Goal: Task Accomplishment & Management: Use online tool/utility

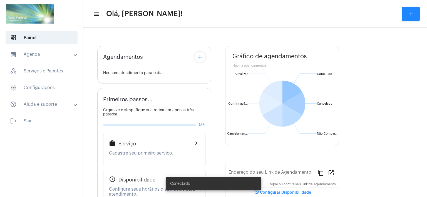
type input "[URL][DOMAIN_NAME]"
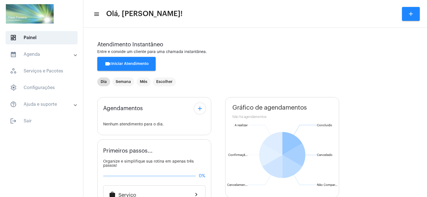
click at [136, 62] on button "videocam Iniciar Atendimento" at bounding box center [126, 64] width 58 height 14
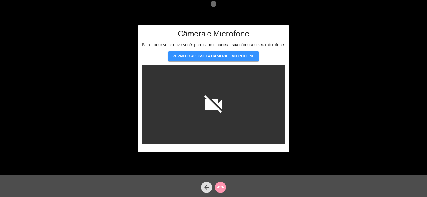
click at [210, 60] on button "PERMITIR ACESSO À CÂMERA E MICROFONE" at bounding box center [213, 56] width 91 height 10
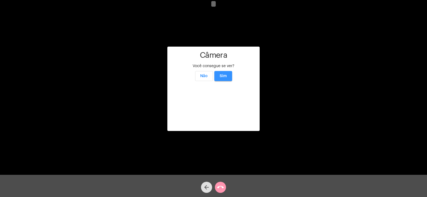
click at [222, 71] on button "Sim" at bounding box center [223, 76] width 18 height 10
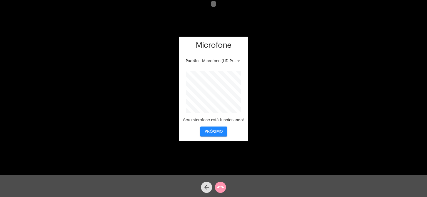
click at [218, 133] on span "PRÓXIMO" at bounding box center [214, 132] width 18 height 4
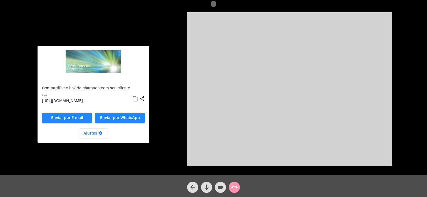
click at [81, 99] on input "[URL][DOMAIN_NAME]" at bounding box center [87, 101] width 90 height 4
click at [158, 90] on div "Aguardando cliente acessar a chamada Ajustes settings Compartilhe o link da cha…" at bounding box center [214, 88] width 426 height 175
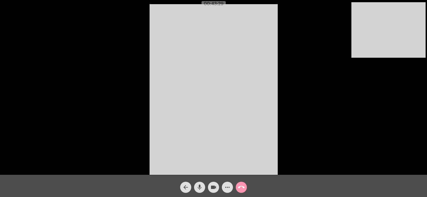
click at [260, 185] on div "arrow_back mic videocam more_horiz call_end" at bounding box center [213, 186] width 427 height 22
click at [242, 189] on mat-icon "call_end" at bounding box center [241, 187] width 7 height 7
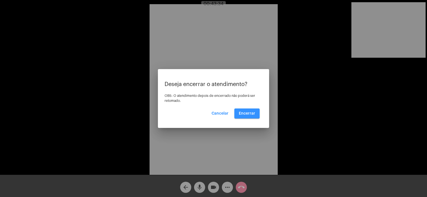
click at [247, 111] on button "Encerrar" at bounding box center [246, 114] width 25 height 10
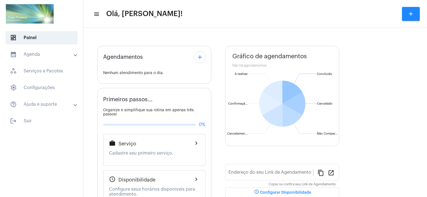
type input "[URL][DOMAIN_NAME]"
